Goal: Find specific page/section: Find specific page/section

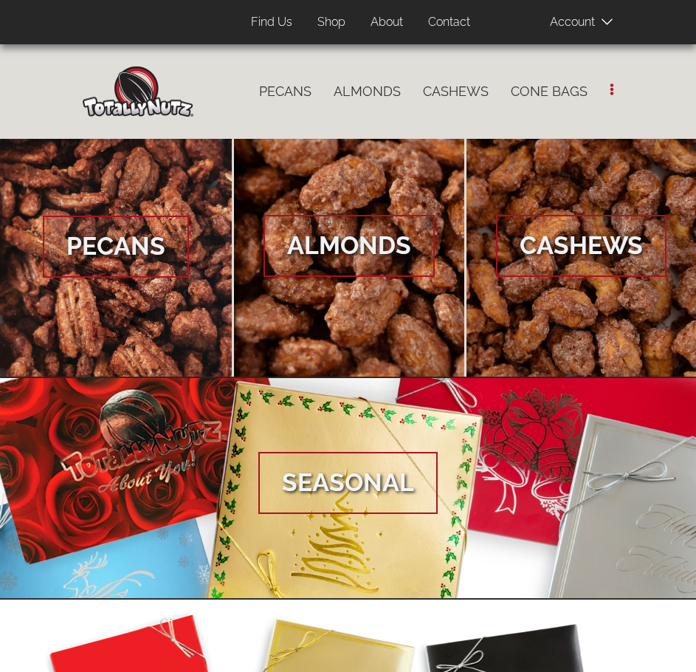
click at [269, 19] on link "Find Us" at bounding box center [272, 22] width 64 height 29
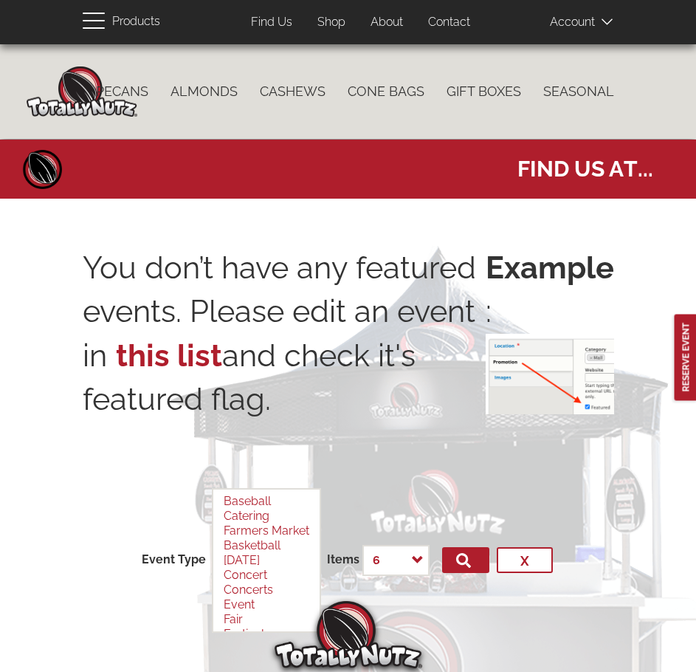
select select
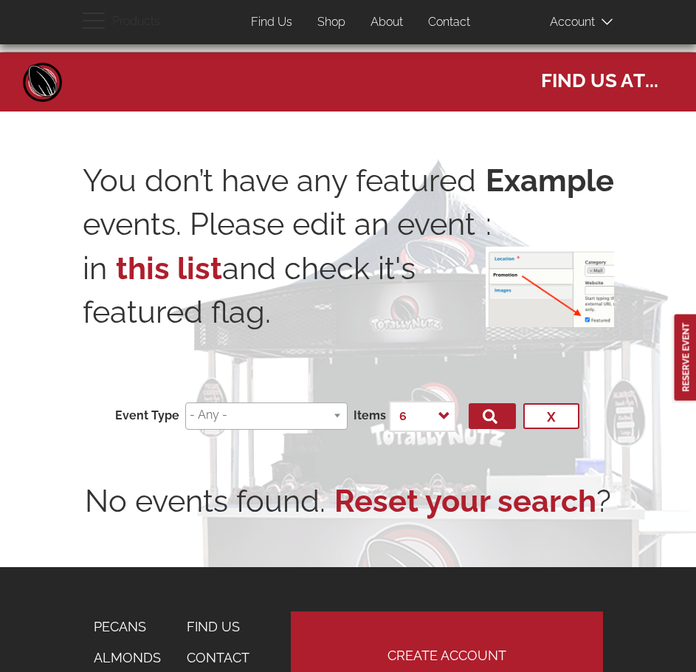
scroll to position [123, 0]
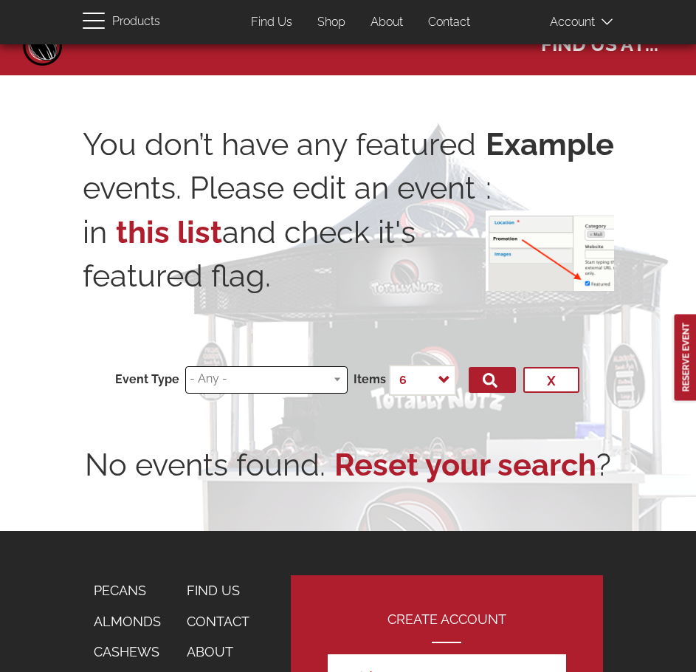
click at [336, 380] on ul at bounding box center [266, 377] width 161 height 21
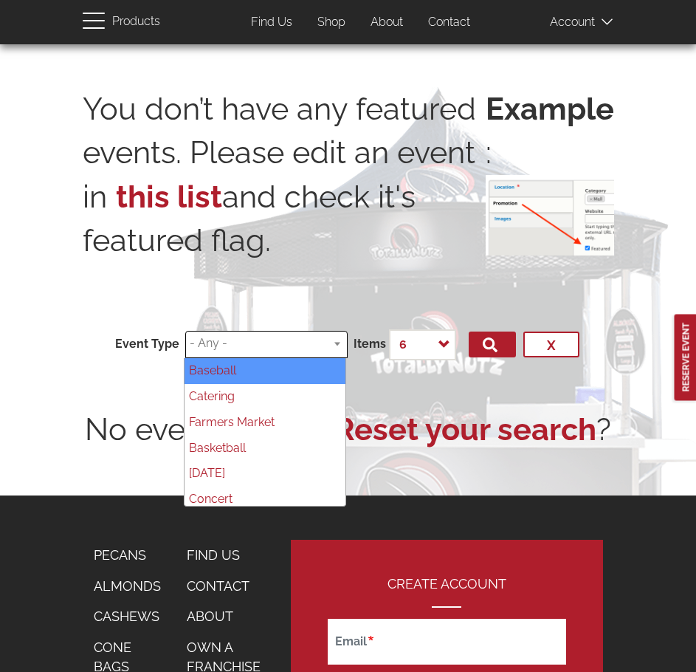
scroll to position [0, 0]
